Goal: Task Accomplishment & Management: Use online tool/utility

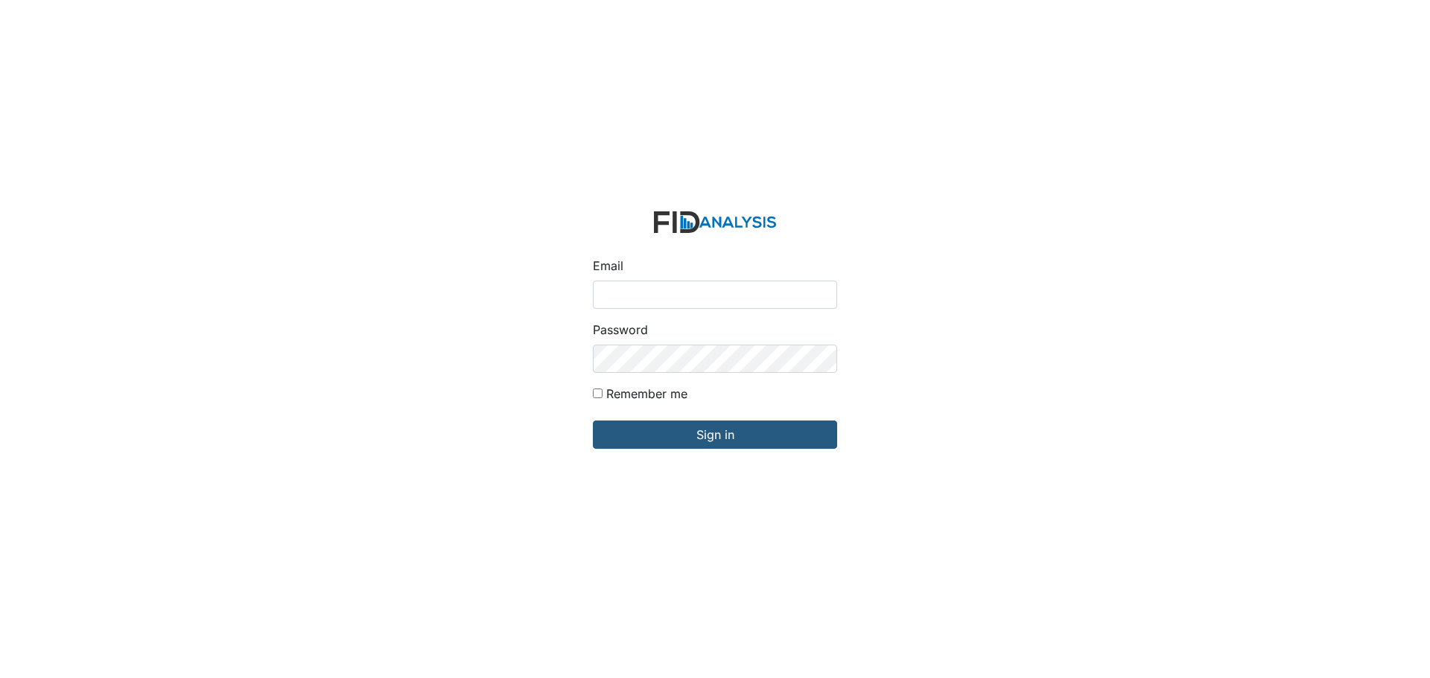
click at [637, 293] on input "Email" at bounding box center [715, 295] width 244 height 28
type input "[EMAIL_ADDRESS][DOMAIN_NAME]"
click at [593, 421] on input "Sign in" at bounding box center [715, 435] width 244 height 28
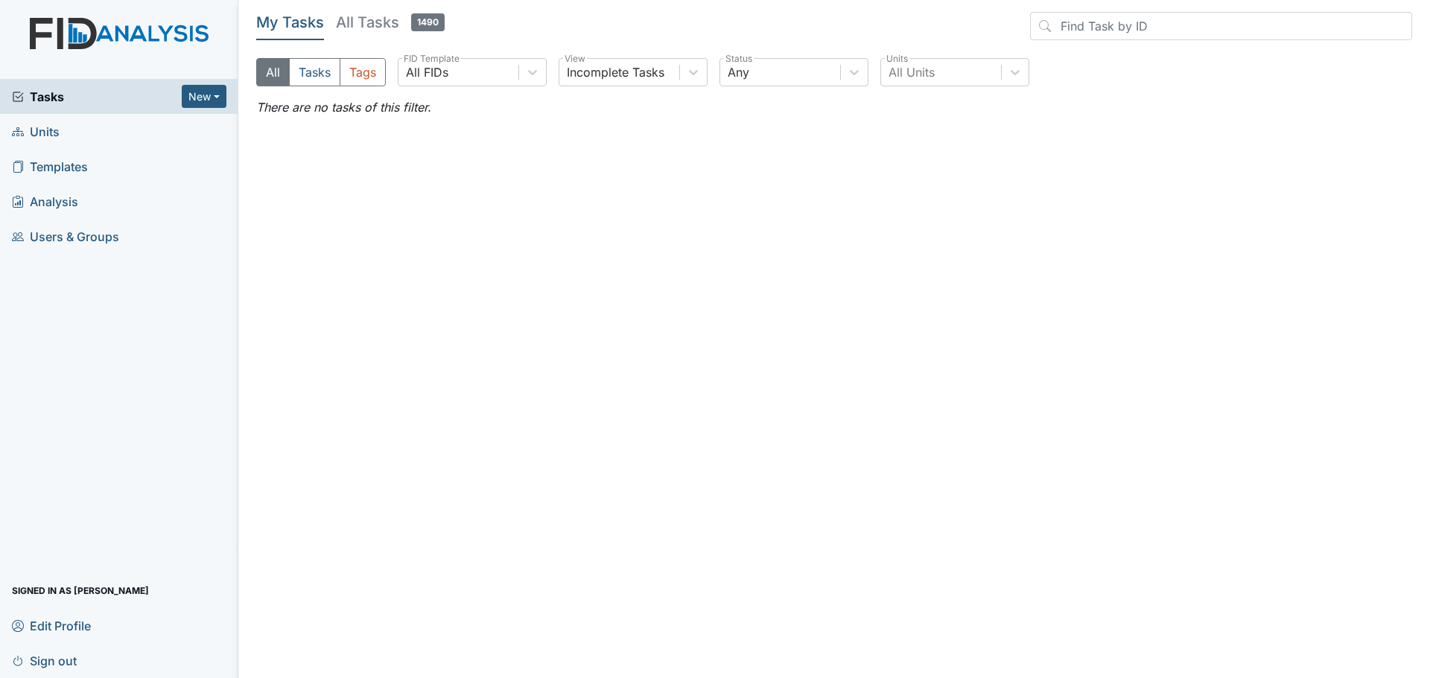
click at [48, 134] on span "Units" at bounding box center [36, 131] width 48 height 23
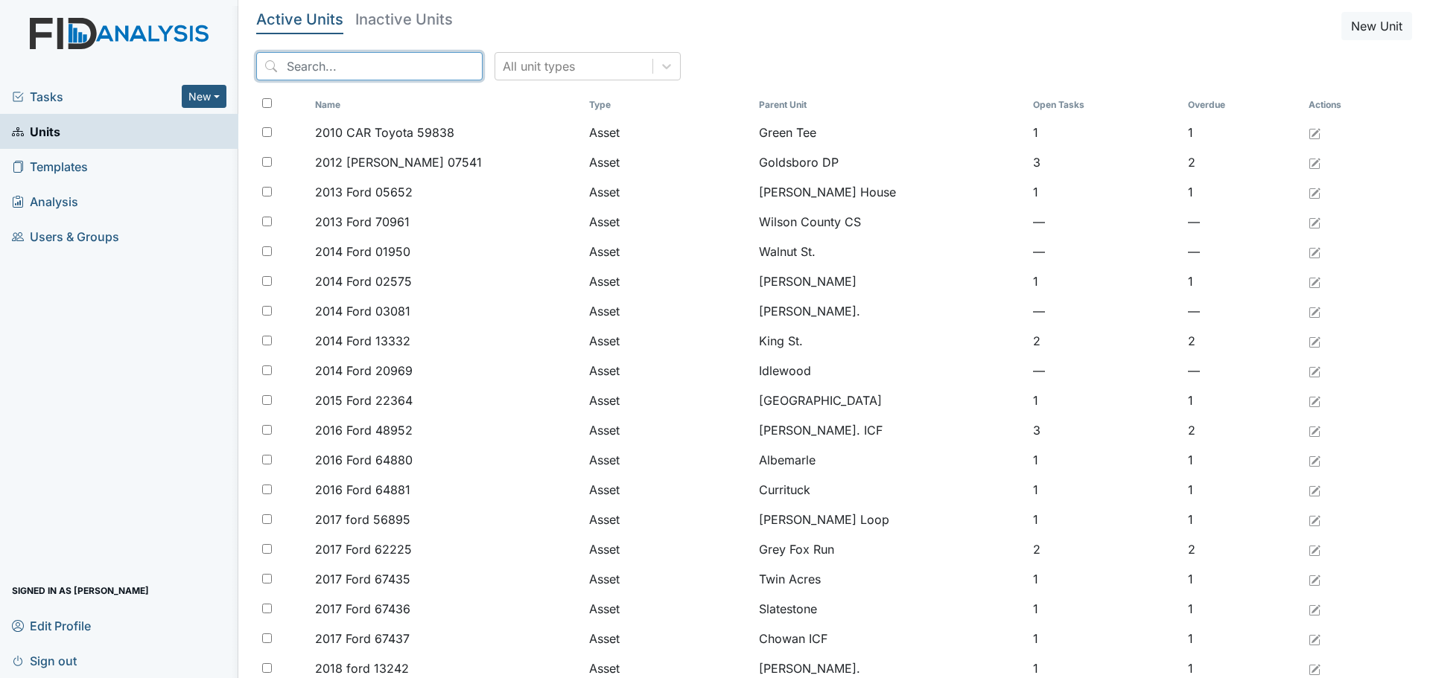
click at [375, 66] on input "search" at bounding box center [369, 66] width 226 height 28
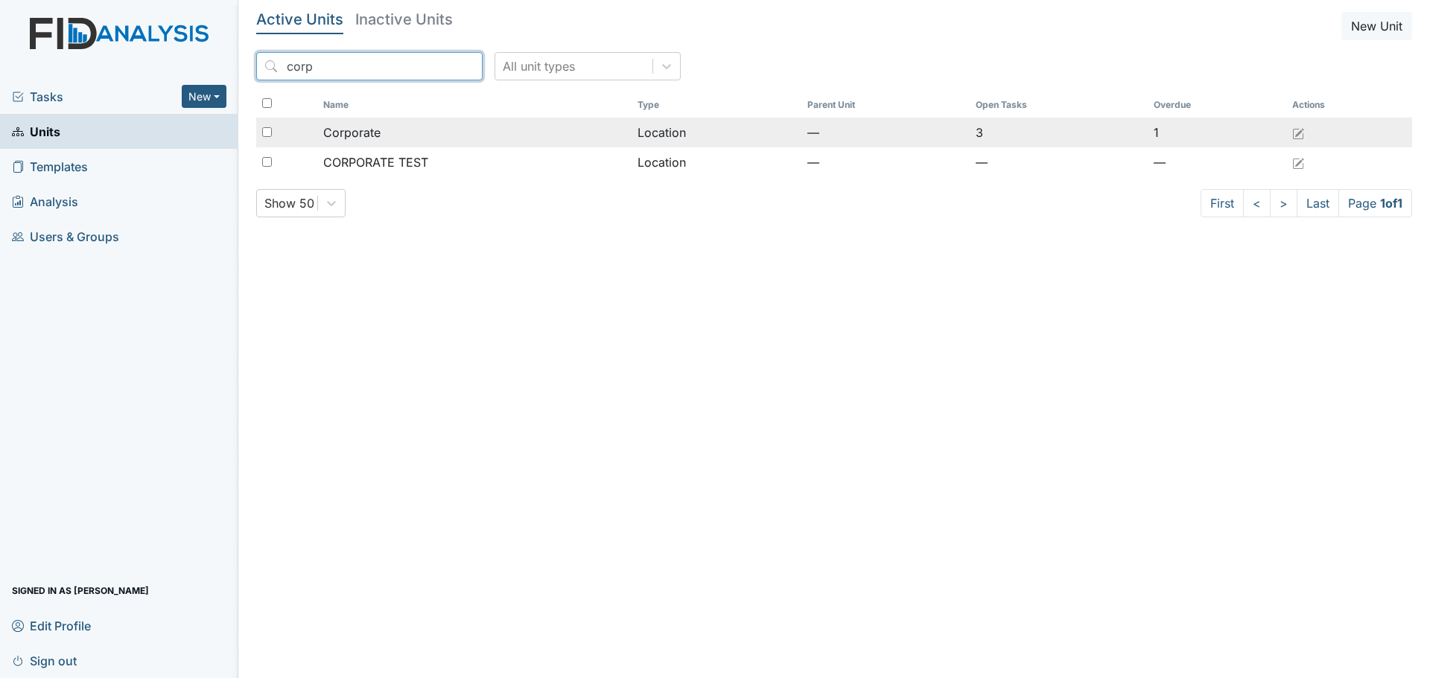
type input "corp"
click at [384, 133] on div "Corporate" at bounding box center [474, 133] width 303 height 18
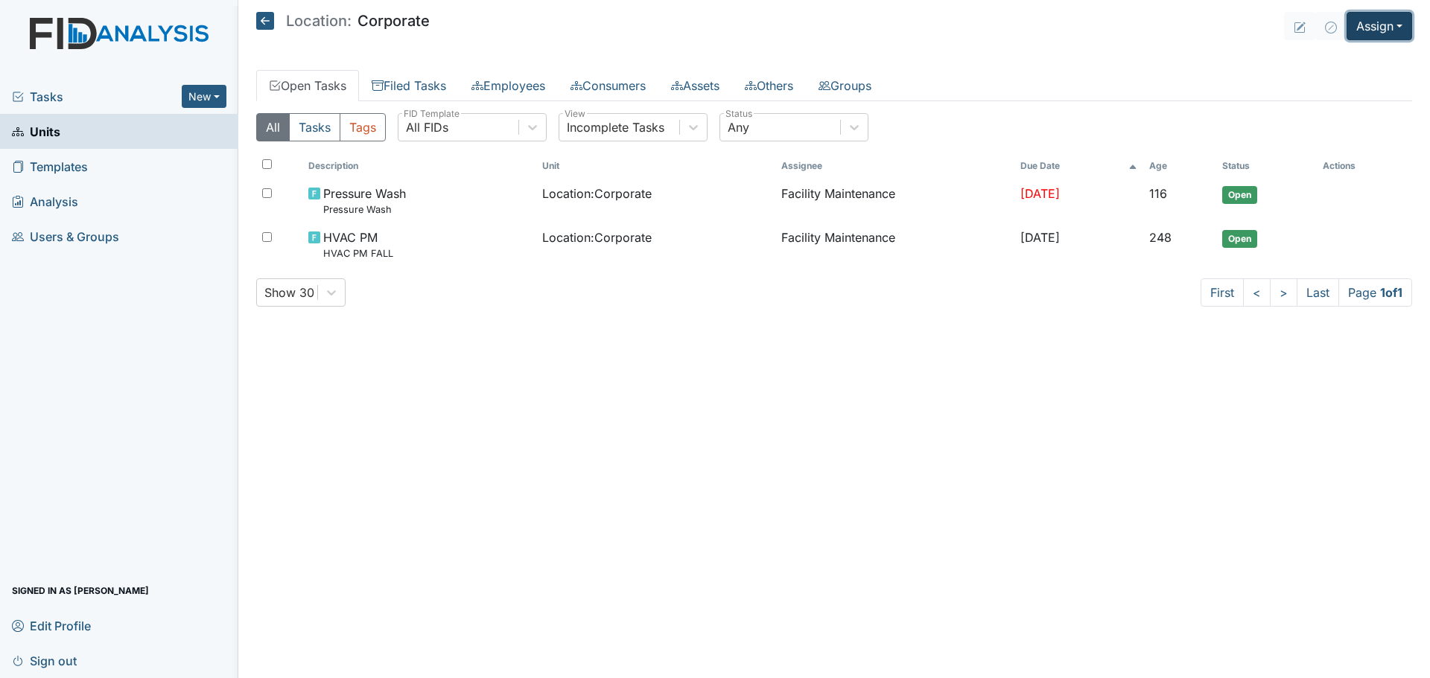
click at [1378, 24] on button "Assign" at bounding box center [1380, 26] width 66 height 28
click at [1379, 82] on link "Assign Inspection" at bounding box center [1344, 84] width 134 height 24
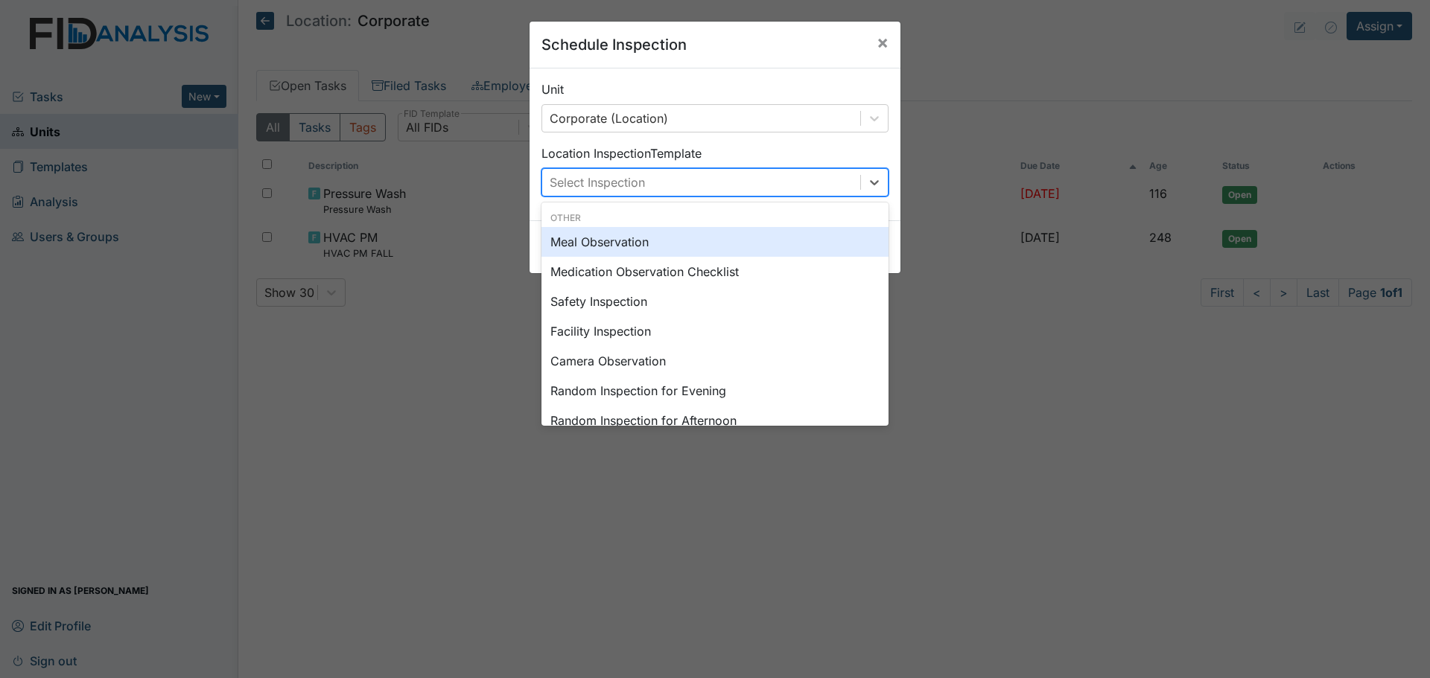
click at [668, 180] on div "Select Inspection" at bounding box center [701, 182] width 318 height 27
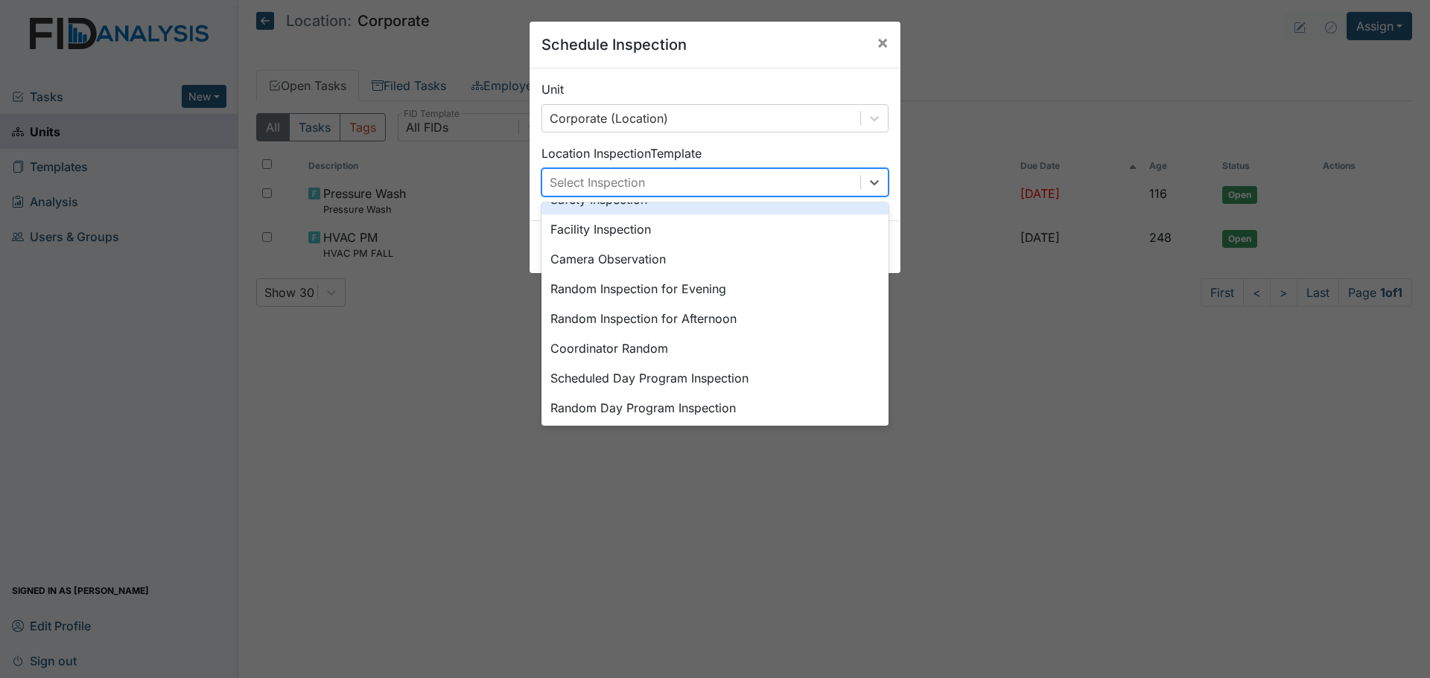
scroll to position [182, 0]
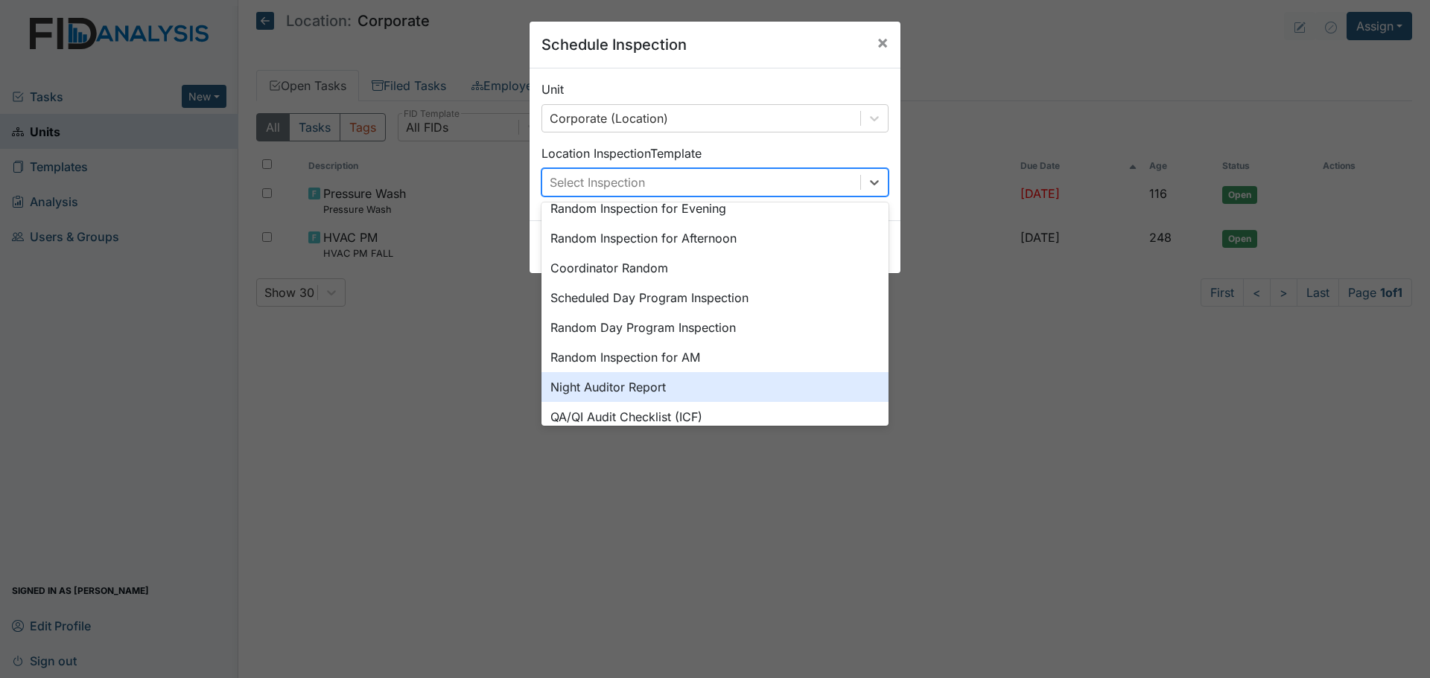
click at [664, 392] on div "Night Auditor Report" at bounding box center [714, 387] width 347 height 30
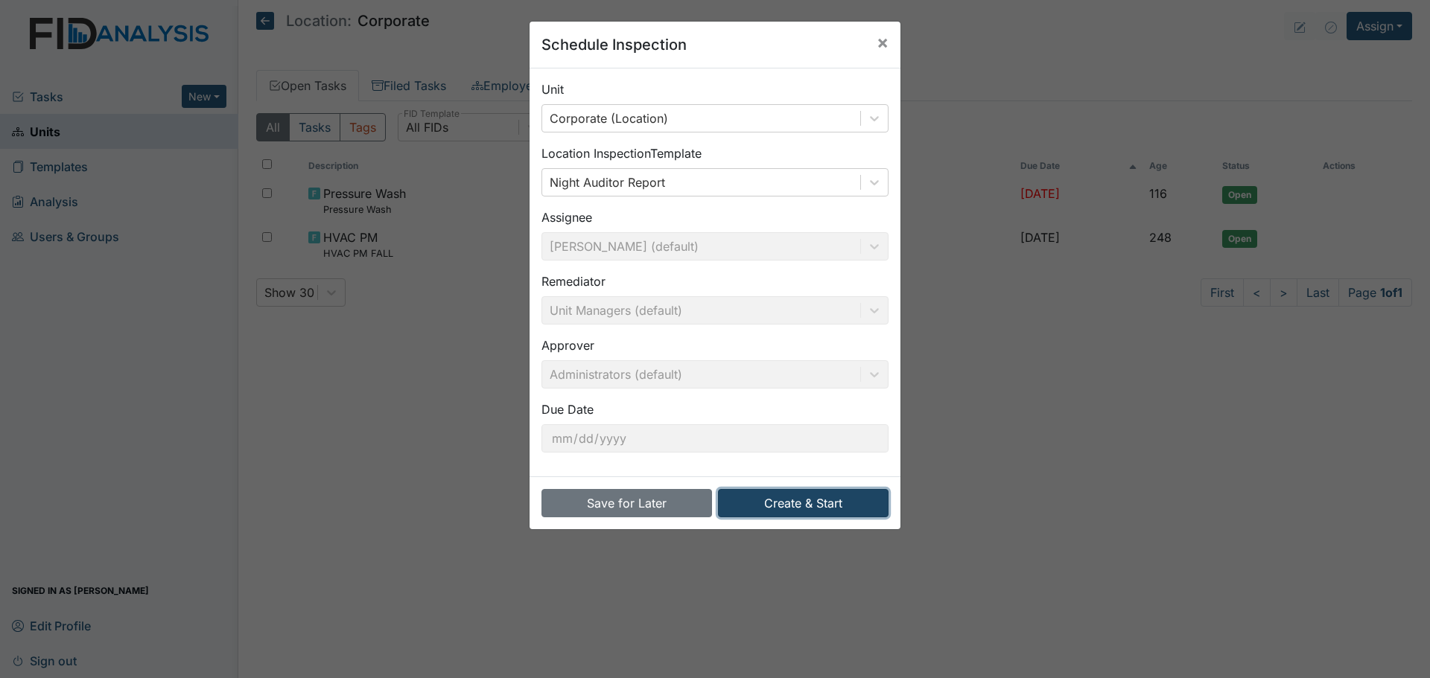
click at [793, 503] on button "Create & Start" at bounding box center [803, 503] width 171 height 28
